Goal: Find specific page/section: Find specific page/section

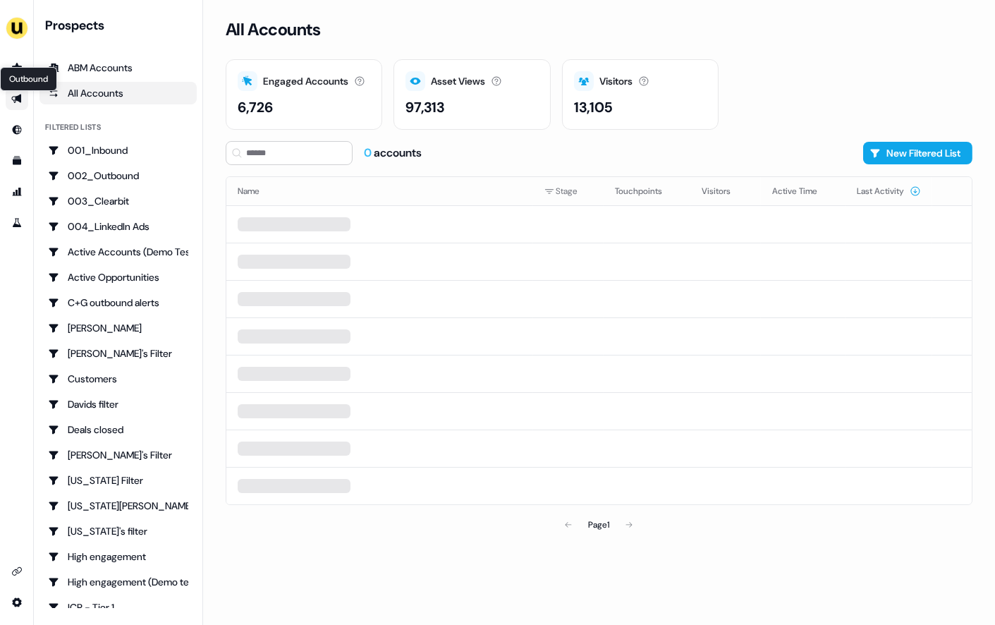
click at [19, 94] on icon "Go to outbound experience" at bounding box center [16, 98] width 10 height 9
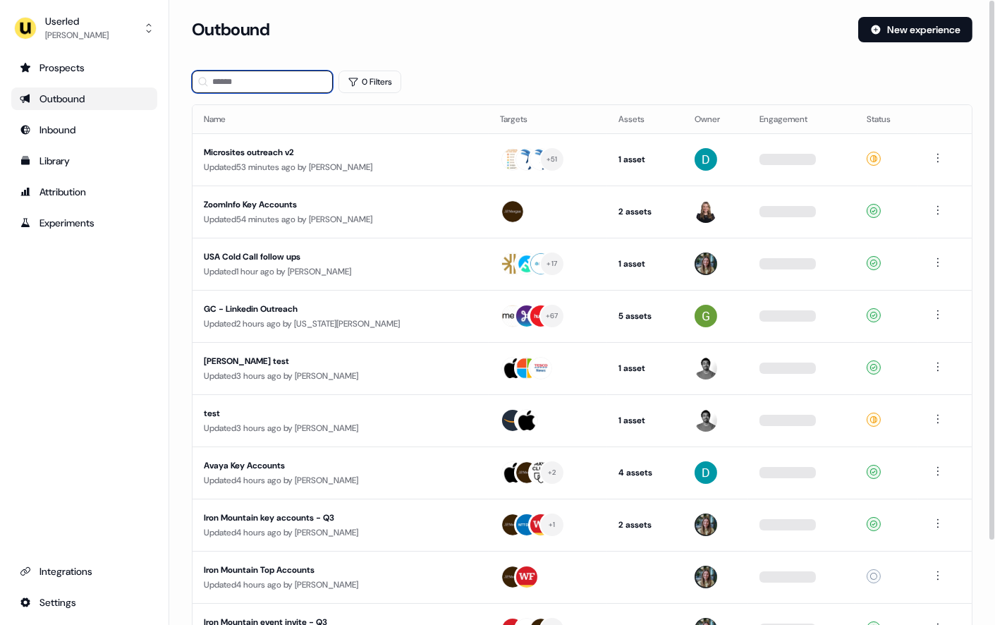
click at [305, 82] on input at bounding box center [262, 82] width 141 height 23
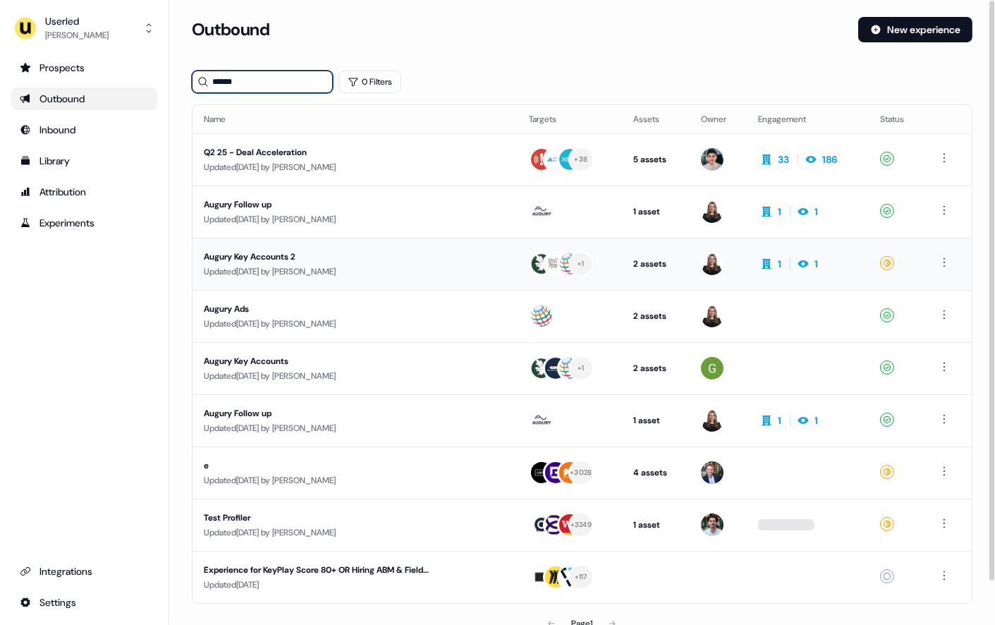
type input "******"
click at [343, 257] on div "Augury Key Accounts 2" at bounding box center [328, 257] width 249 height 14
